Goal: Find specific page/section: Find specific page/section

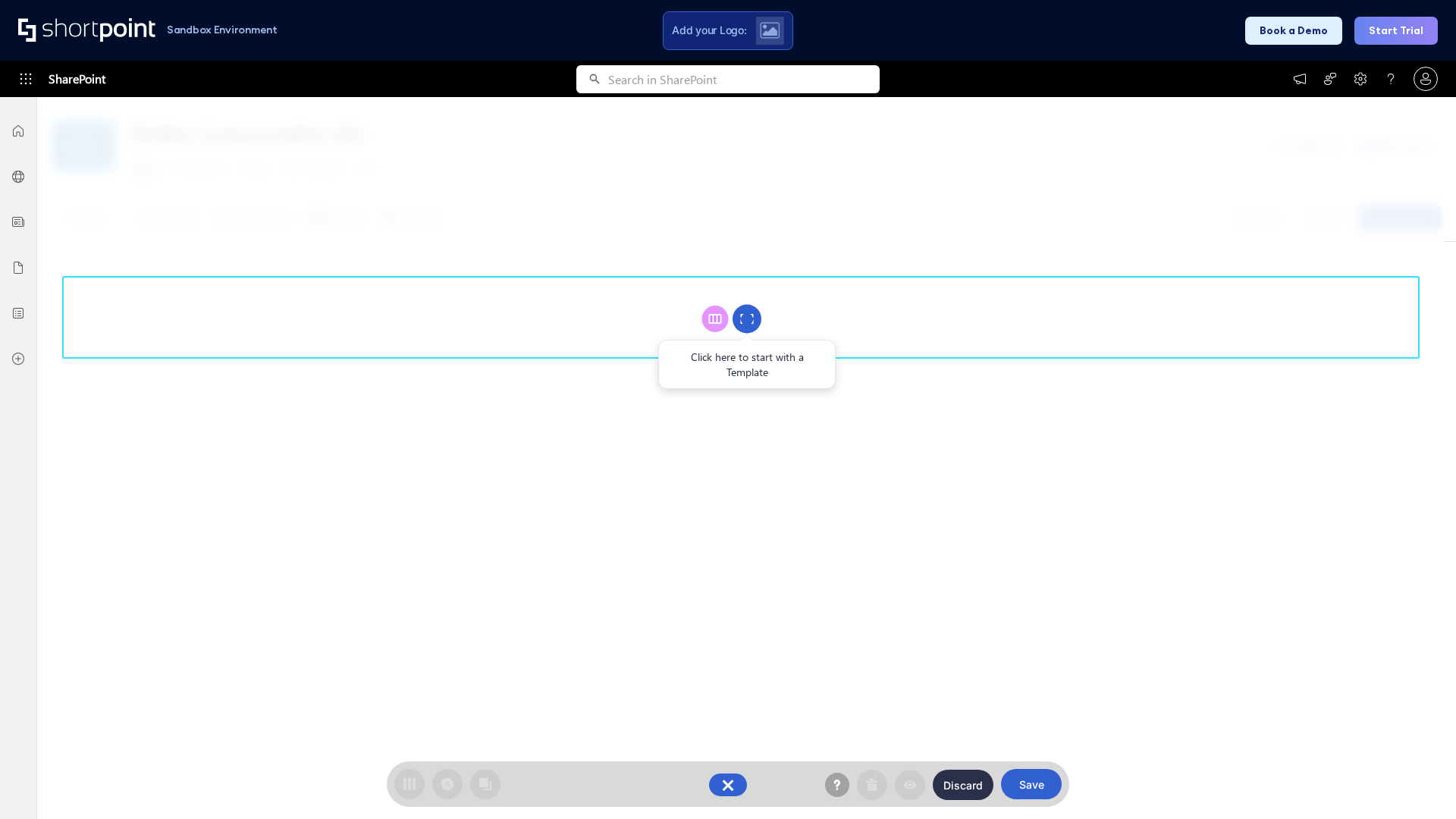
click at [747, 318] on circle at bounding box center [747, 319] width 29 height 29
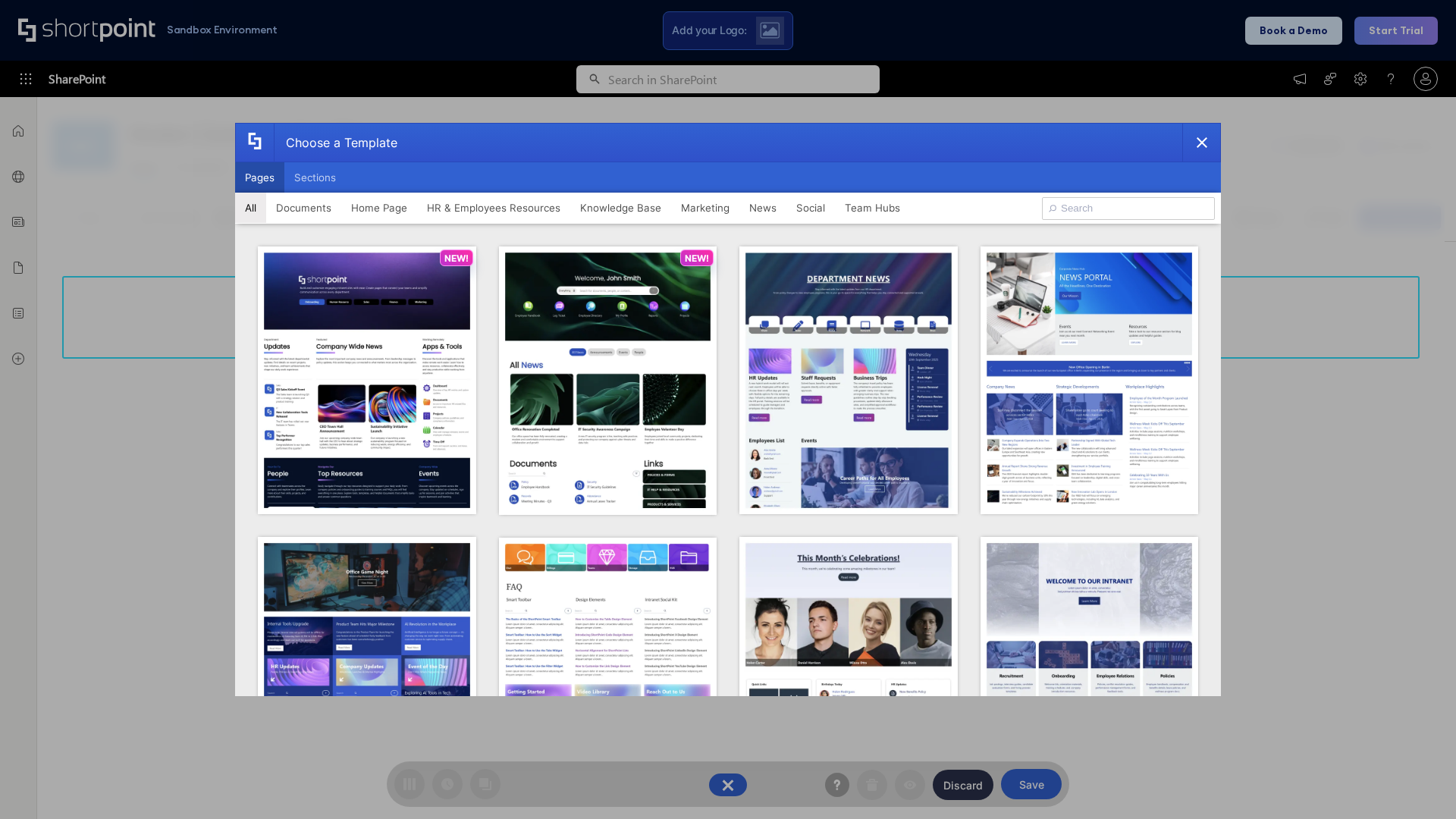
click at [259, 178] on button "Pages" at bounding box center [260, 178] width 49 height 30
type input "HR 9"
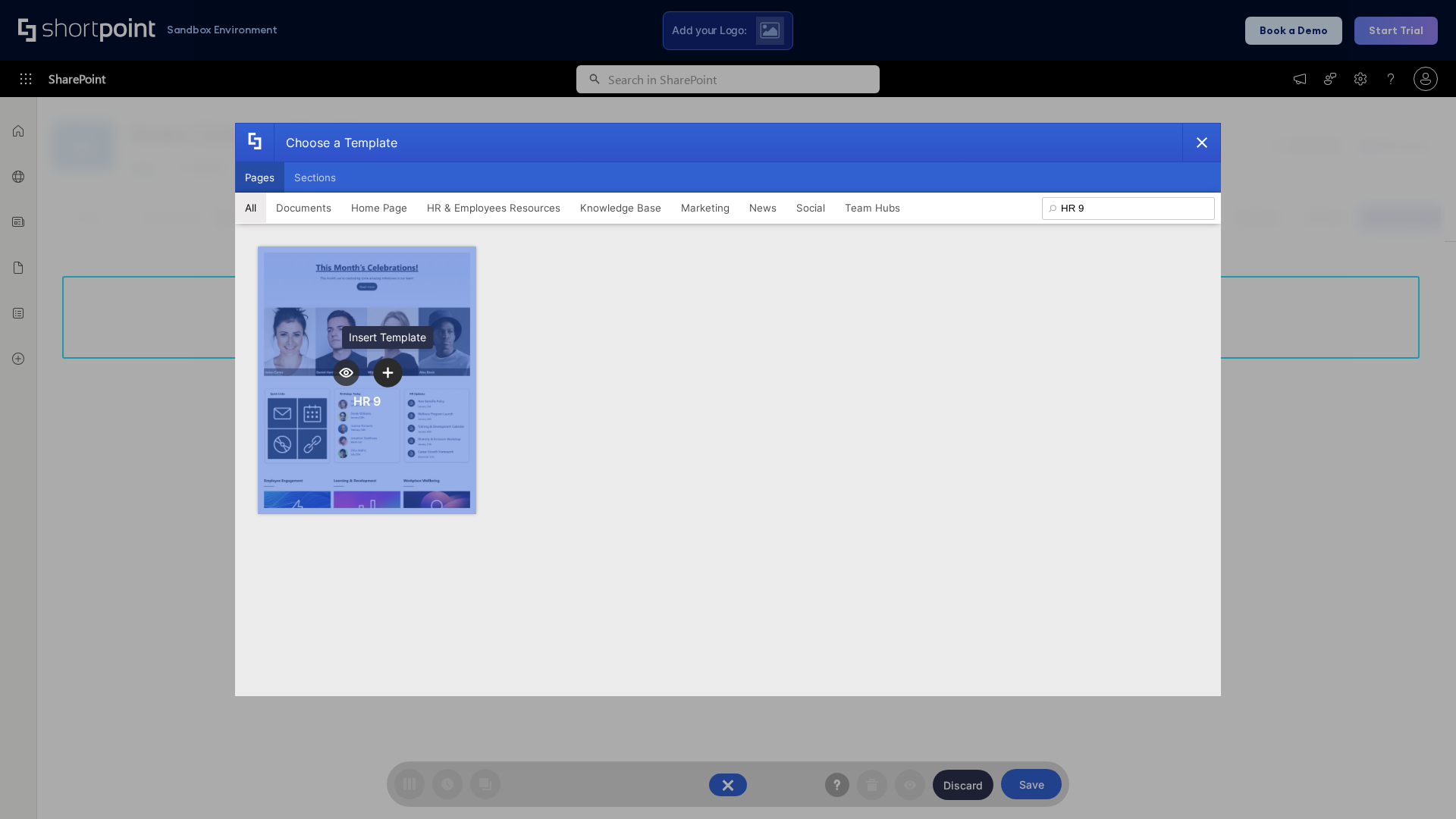
click at [387, 372] on icon "template selector" at bounding box center [387, 372] width 11 height 11
